Goal: Information Seeking & Learning: Learn about a topic

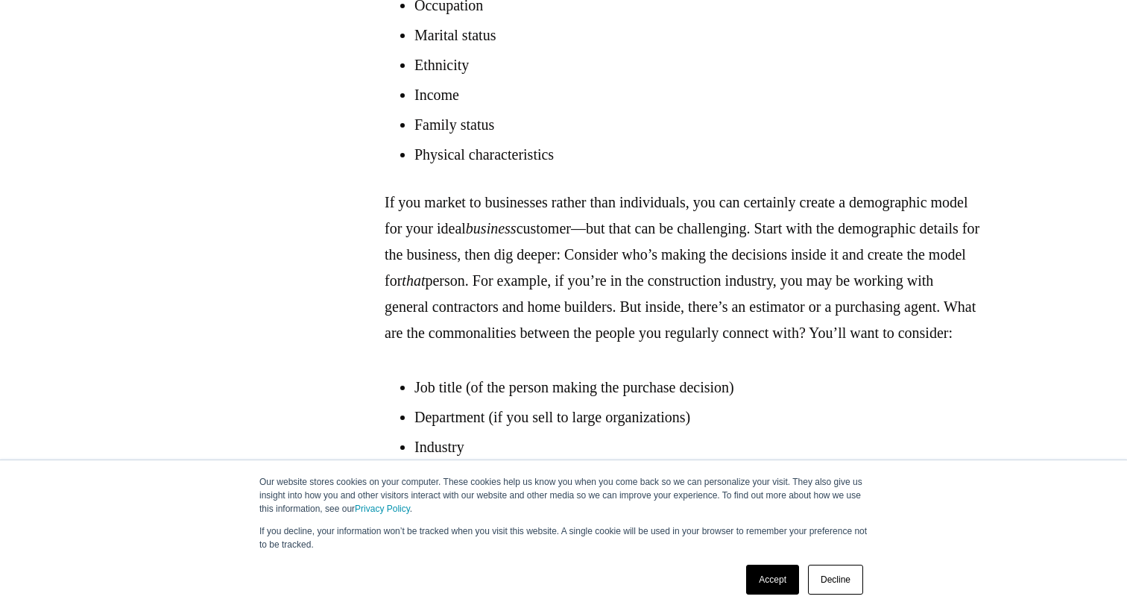
scroll to position [1962, 0]
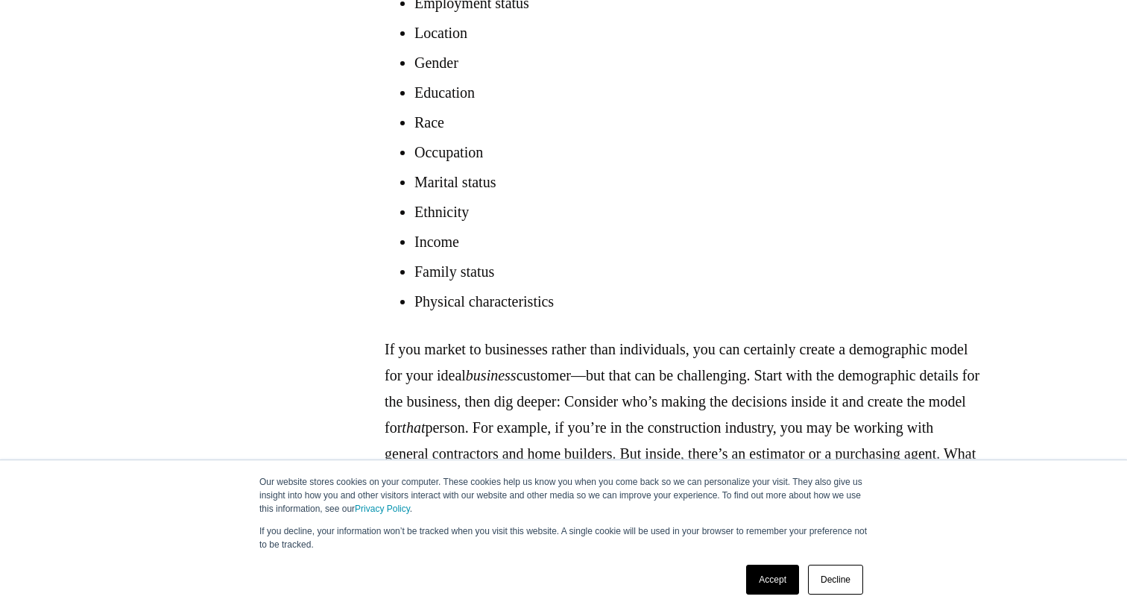
click at [598, 383] on p "If you market to businesses rather than individuals, you can certainly create a…" at bounding box center [683, 414] width 597 height 157
drag, startPoint x: 558, startPoint y: 351, endPoint x: 709, endPoint y: 358, distance: 151.5
click at [709, 358] on p "If you market to businesses rather than individuals, you can certainly create a…" at bounding box center [683, 414] width 597 height 157
click at [814, 582] on link "Decline" at bounding box center [835, 579] width 55 height 30
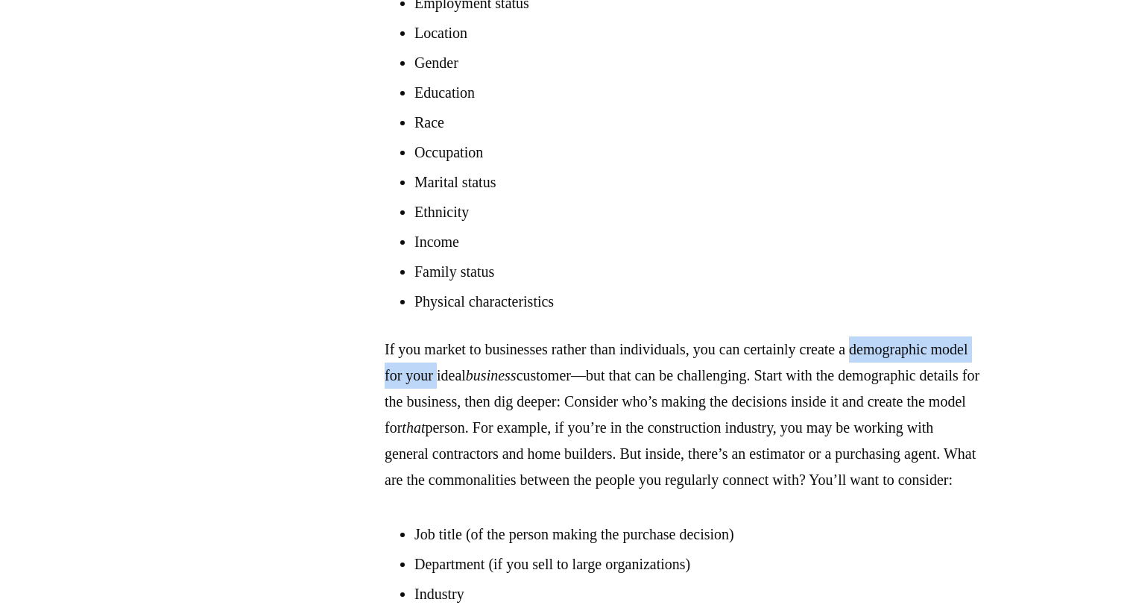
drag, startPoint x: 380, startPoint y: 369, endPoint x: 576, endPoint y: 380, distance: 195.6
click at [576, 380] on section "[PERSON_NAME] once said, “Everyone is not your customer.” And he’s not wrong. W…" at bounding box center [683, 357] width 889 height 3327
click at [576, 380] on p "If you market to businesses rather than individuals, you can certainly create a…" at bounding box center [683, 414] width 597 height 157
drag, startPoint x: 714, startPoint y: 374, endPoint x: 620, endPoint y: 374, distance: 94.7
click at [620, 374] on p "If you market to businesses rather than individuals, you can certainly create a…" at bounding box center [683, 414] width 597 height 157
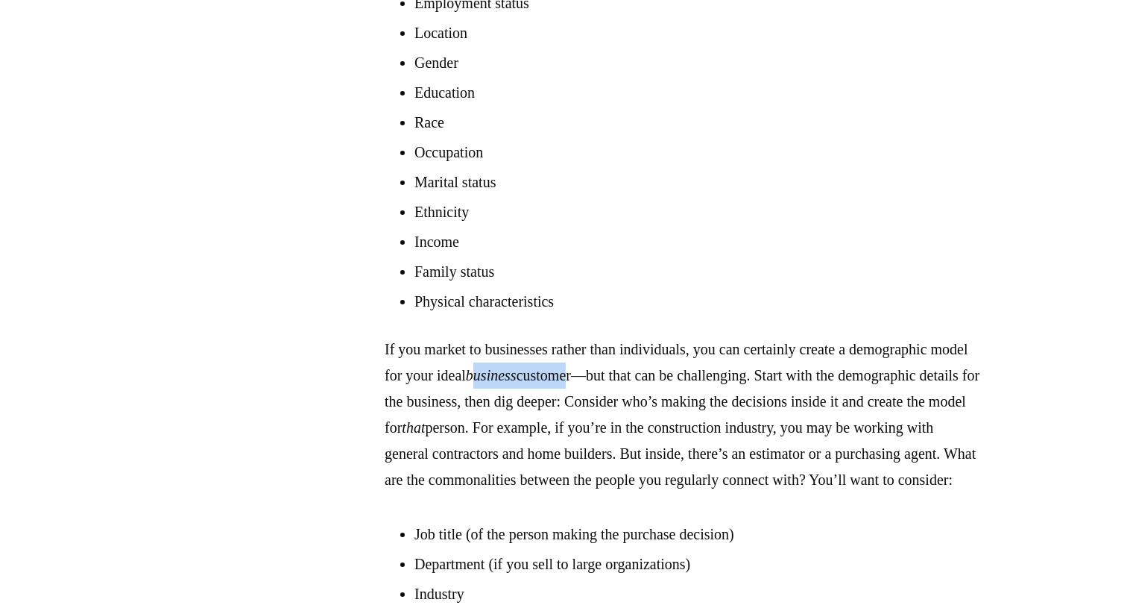
click at [517, 374] on em "business" at bounding box center [491, 375] width 51 height 16
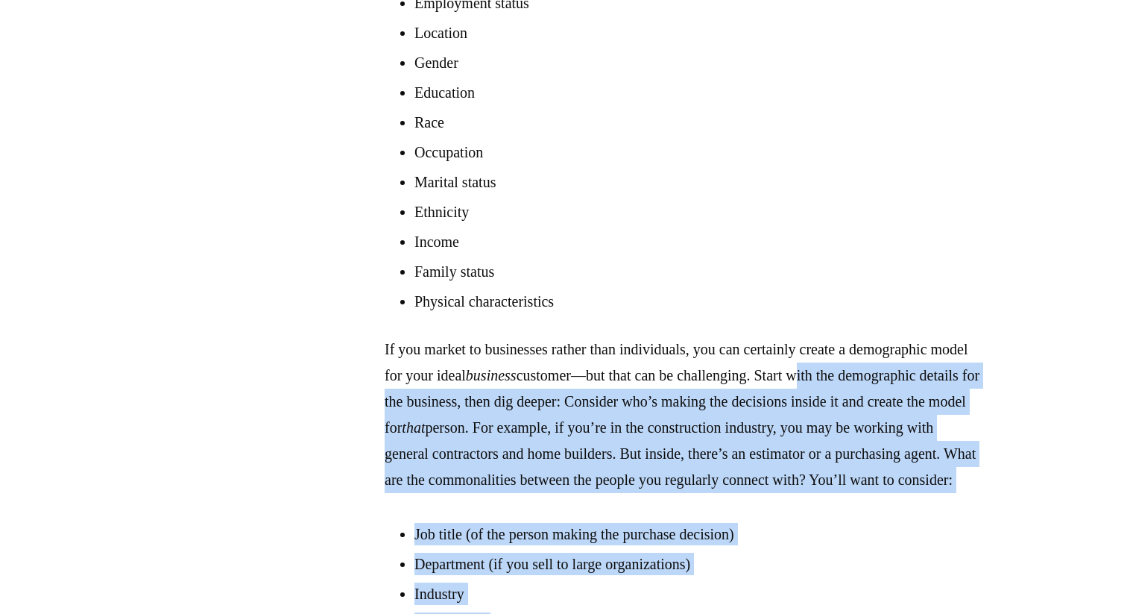
drag, startPoint x: 379, startPoint y: 398, endPoint x: 924, endPoint y: 506, distance: 555.7
click at [130, 1] on div "VIEW BY TOPIC Business Coaching Business Growth Business Partnerships Business …" at bounding box center [563, 587] width 1127 height 4965
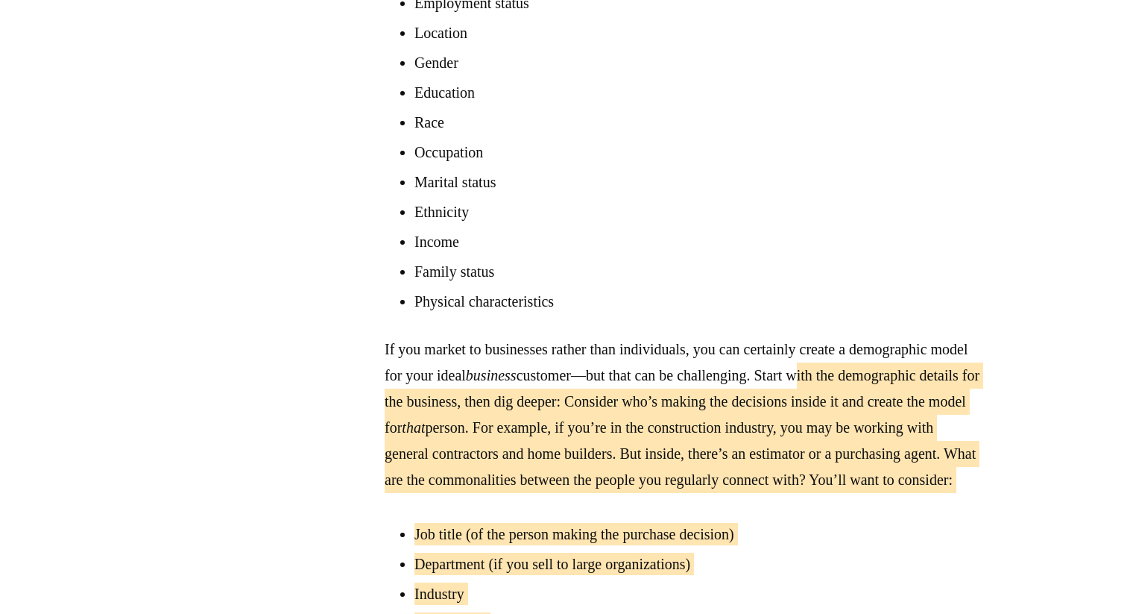
scroll to position [2098, 0]
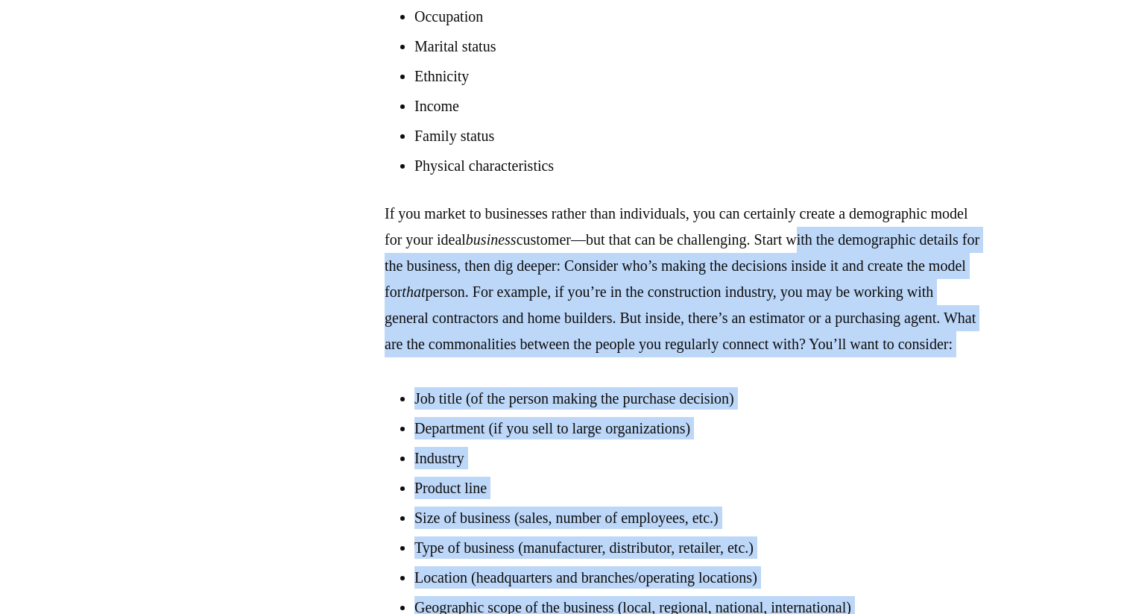
click at [791, 409] on li "Job title (of the person making the purchase decision)" at bounding box center [698, 398] width 567 height 22
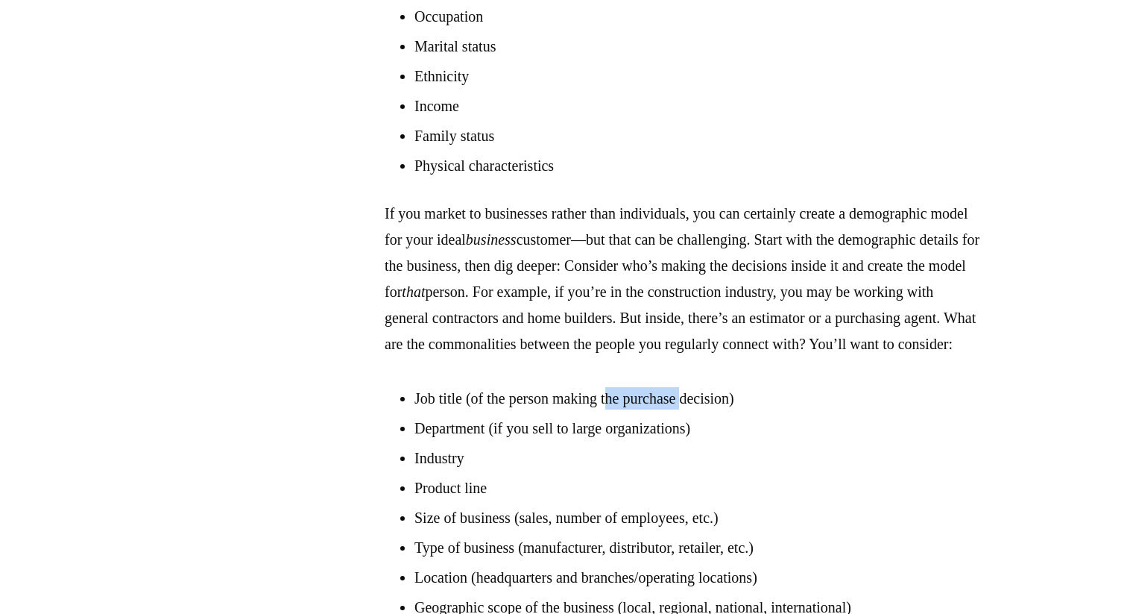
drag, startPoint x: 624, startPoint y: 428, endPoint x: 711, endPoint y: 428, distance: 87.2
click at [711, 409] on li "Job title (of the person making the purchase decision)" at bounding box center [698, 398] width 567 height 22
click at [651, 439] on li "Department (if you sell to large organizations)" at bounding box center [698, 428] width 567 height 22
drag, startPoint x: 620, startPoint y: 457, endPoint x: 485, endPoint y: 459, distance: 135.7
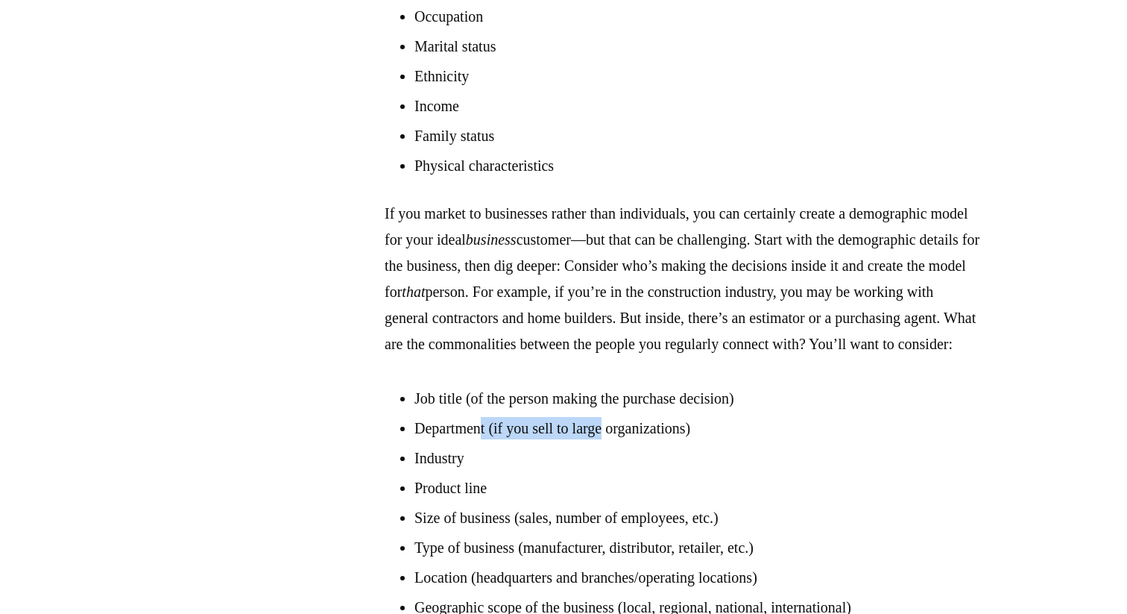
click at [485, 439] on li "Department (if you sell to large organizations)" at bounding box center [698, 428] width 567 height 22
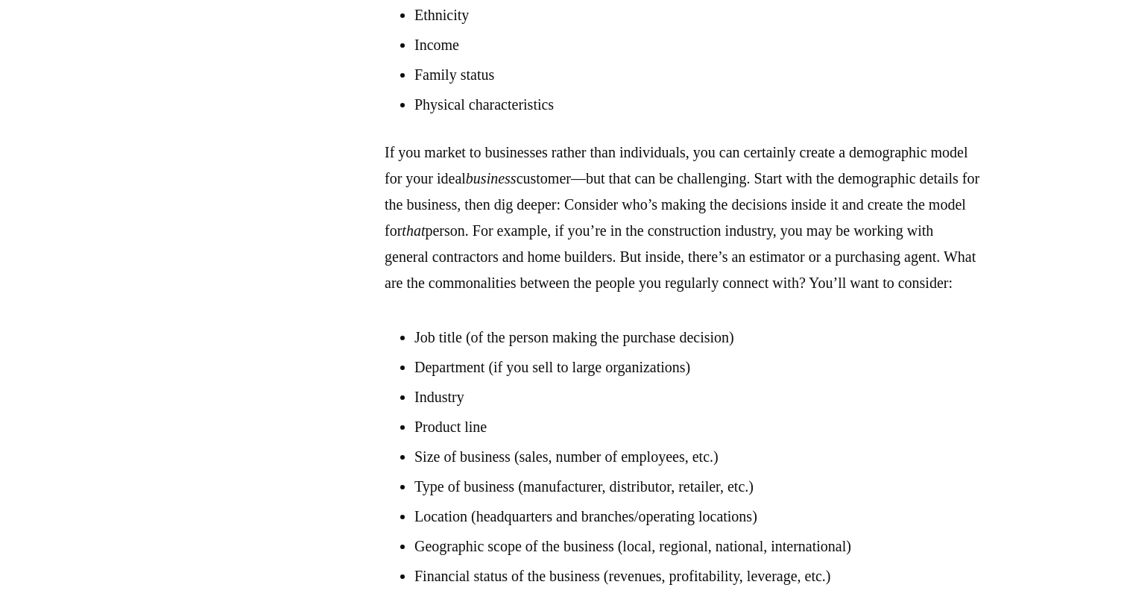
scroll to position [2210, 0]
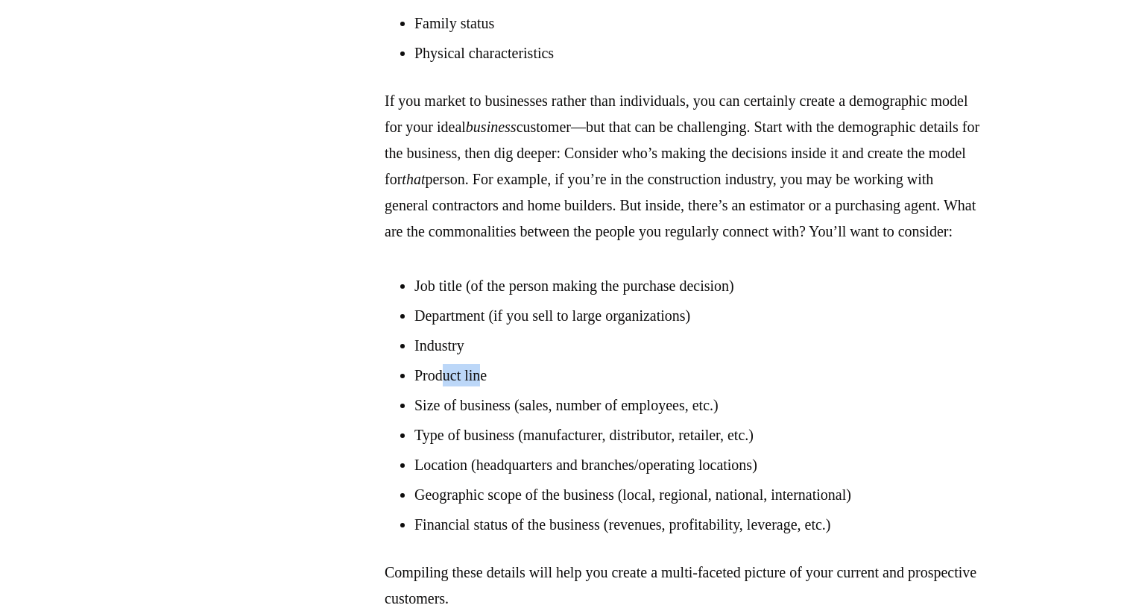
drag, startPoint x: 448, startPoint y: 412, endPoint x: 488, endPoint y: 409, distance: 39.6
click at [488, 386] on li "Product line" at bounding box center [698, 375] width 567 height 22
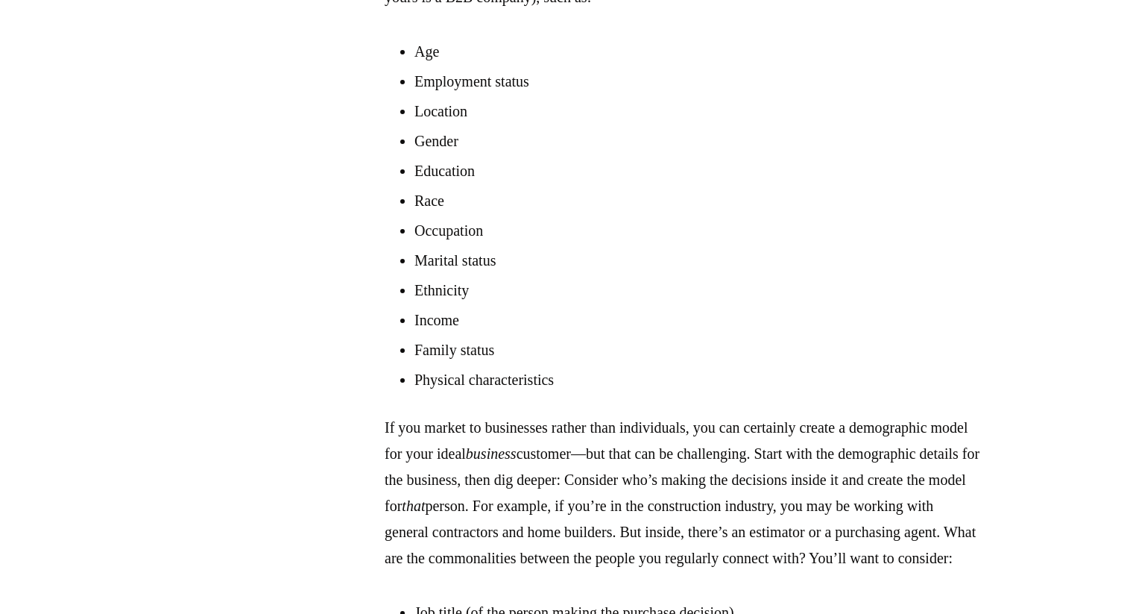
scroll to position [1548, 0]
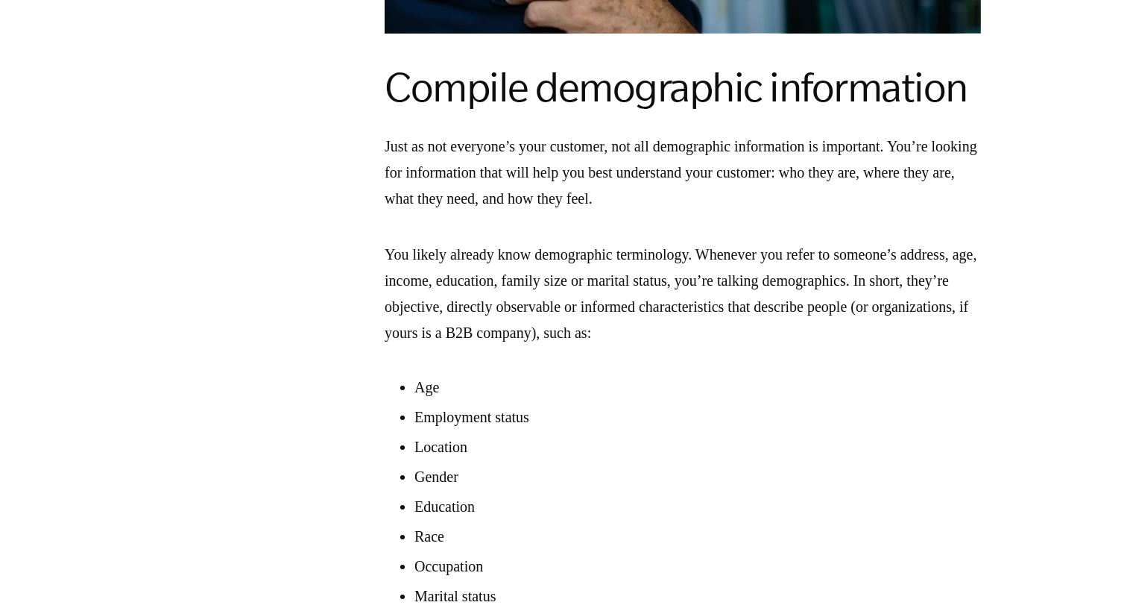
click at [509, 277] on p "You likely already know demographic terminology. Whenever you refer to someone’…" at bounding box center [683, 294] width 597 height 104
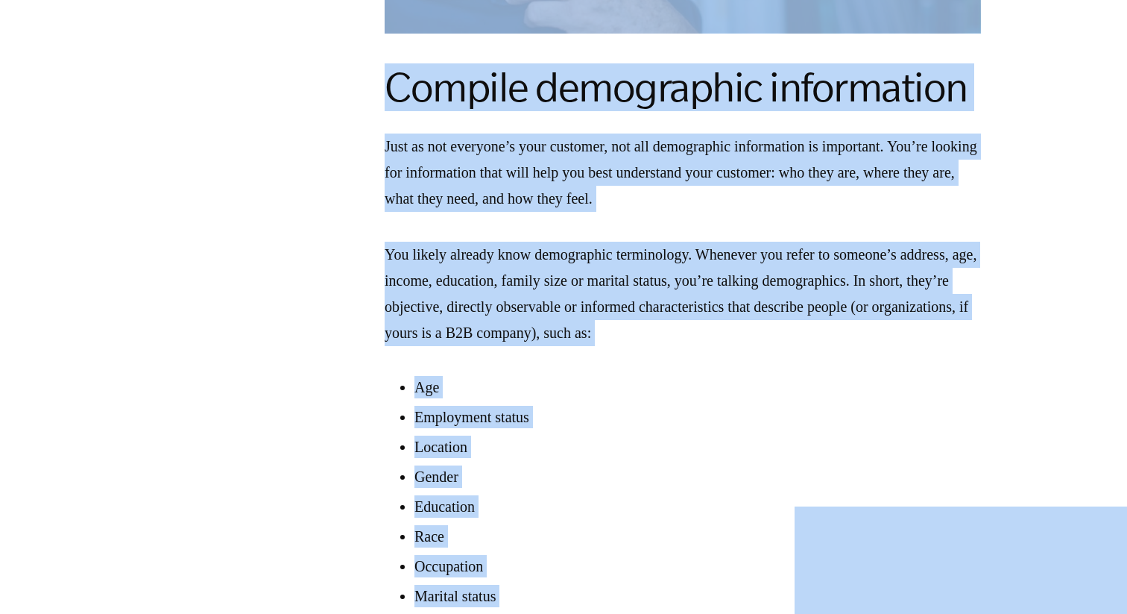
click at [545, 283] on p "You likely already know demographic terminology. Whenever you refer to someone’…" at bounding box center [683, 294] width 597 height 104
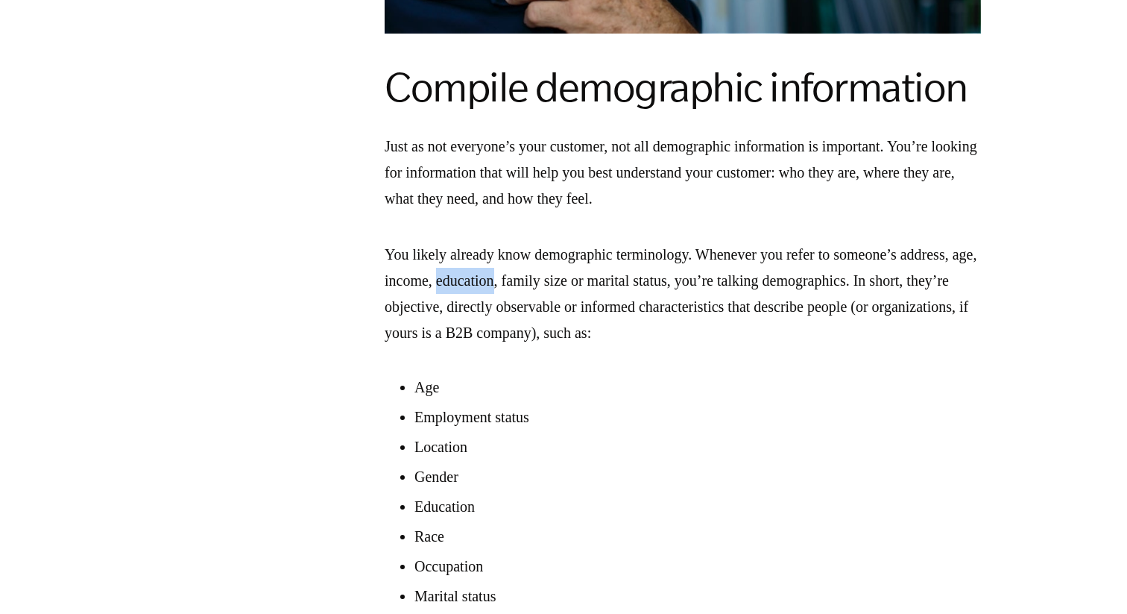
click at [545, 283] on p "You likely already know demographic terminology. Whenever you refer to someone’…" at bounding box center [683, 294] width 597 height 104
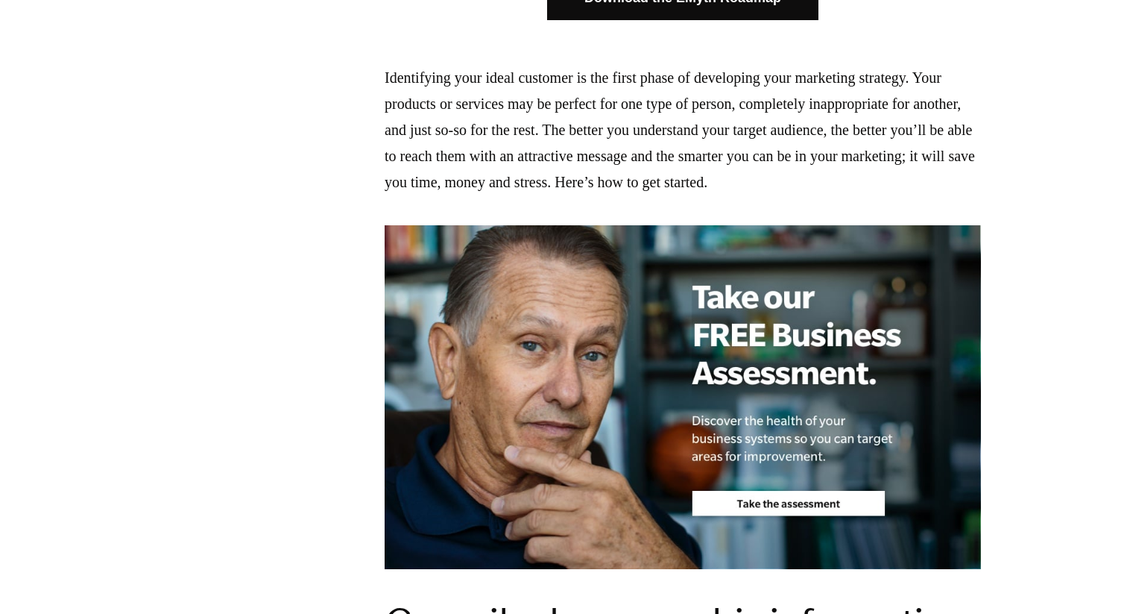
scroll to position [1036, 0]
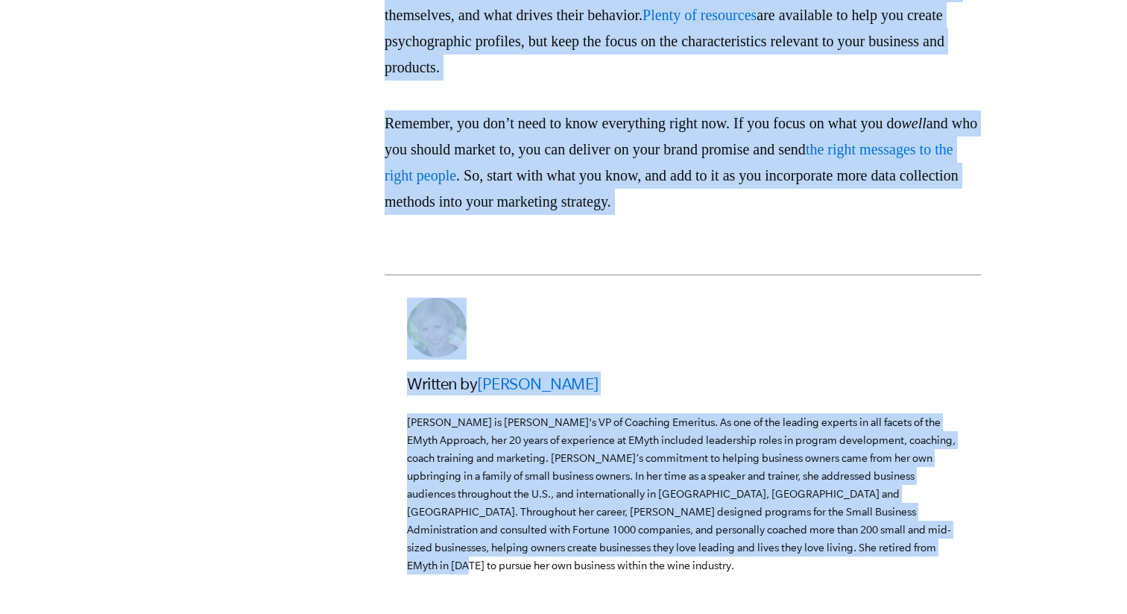
scroll to position [3864, 0]
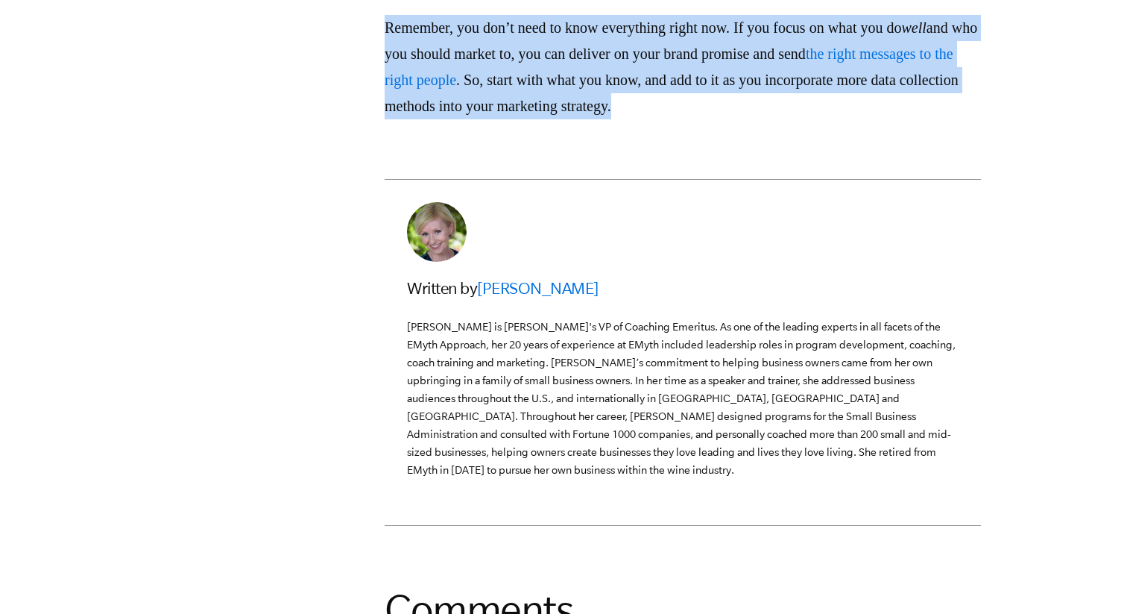
drag, startPoint x: 382, startPoint y: 45, endPoint x: 884, endPoint y: 192, distance: 523.1
copy main "Loremipsumd sita conse adipisci el sed doeiu tempo in utlaboreet dolo magnaaliq…"
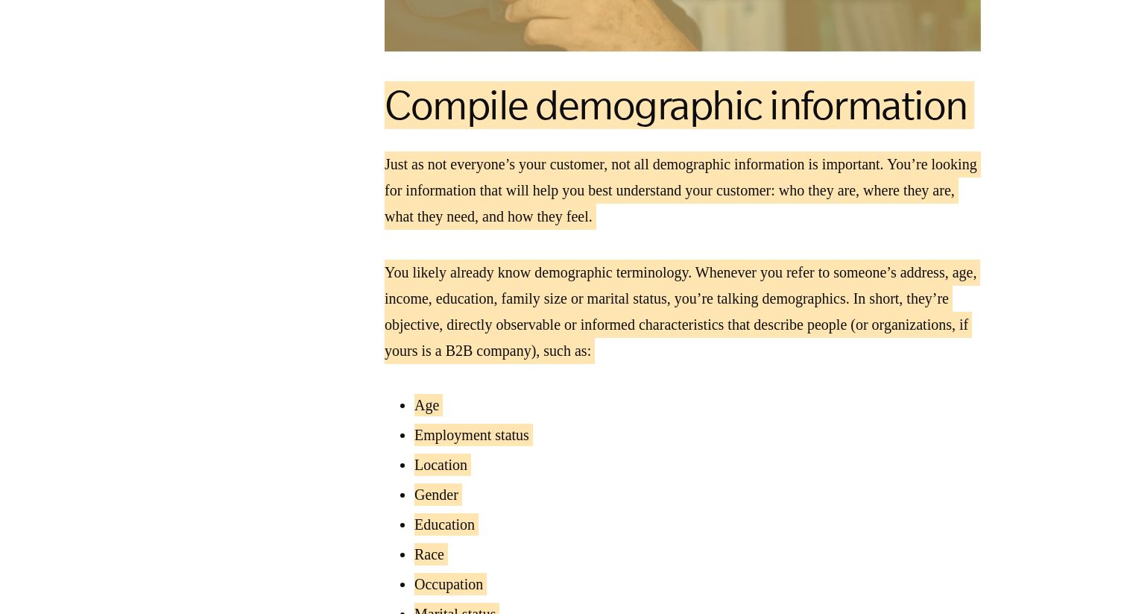
scroll to position [1393, 0]
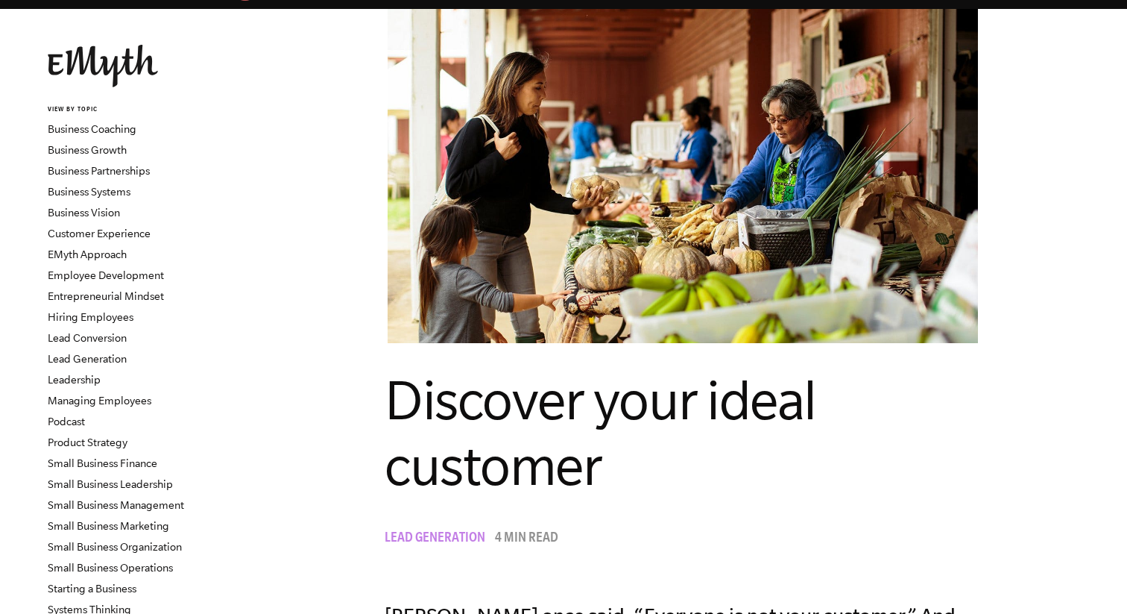
scroll to position [69, 0]
